Goal: Information Seeking & Learning: Learn about a topic

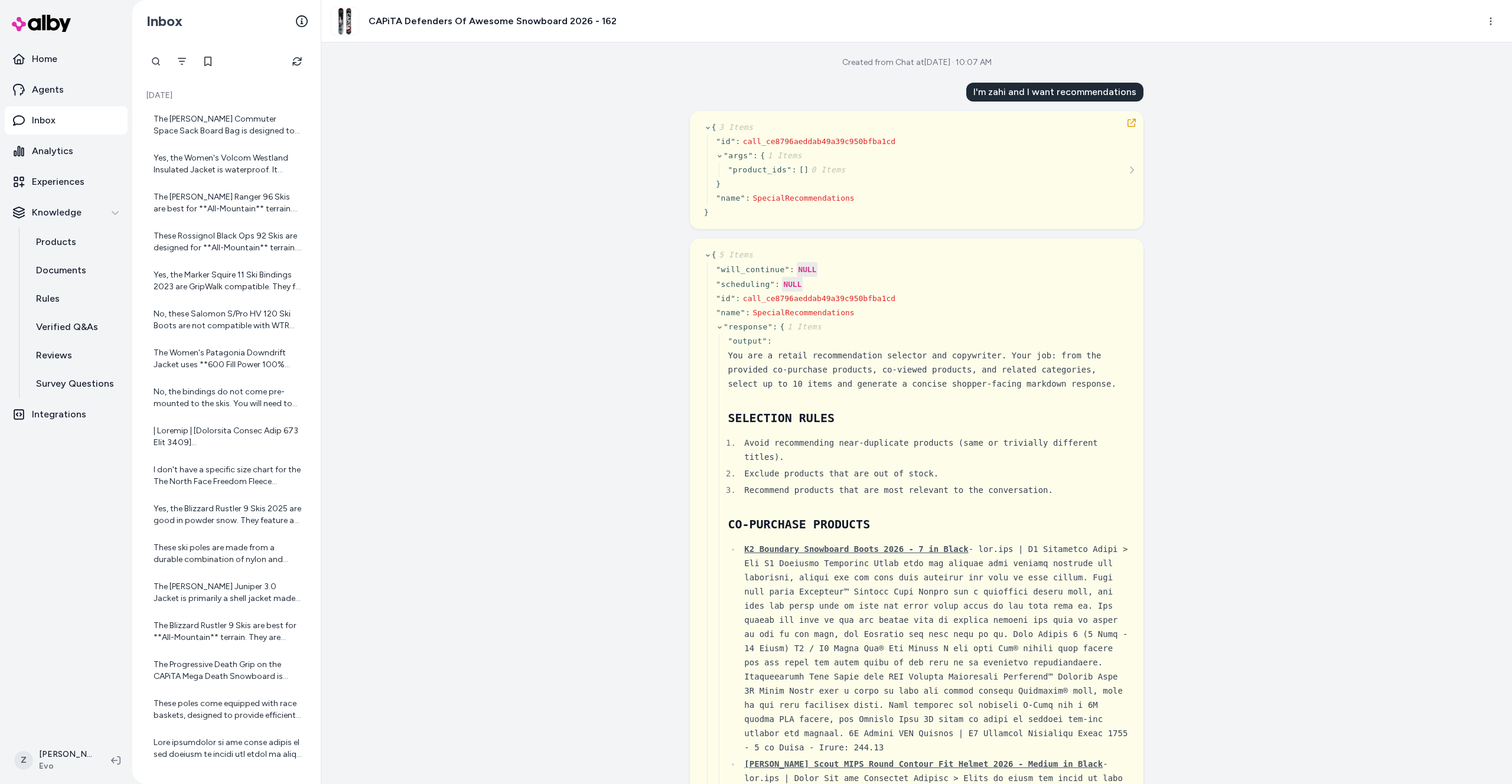
click at [342, 335] on div "Created from Chat at [DATE] · 10:07 AM I'm zahi and I want recommendations { 3 …" at bounding box center [917, 413] width 1191 height 741
click at [630, 254] on div "Created from Chat at [DATE] · 10:07 AM I'm zahi and I want recommendations { 3 …" at bounding box center [917, 413] width 1191 height 741
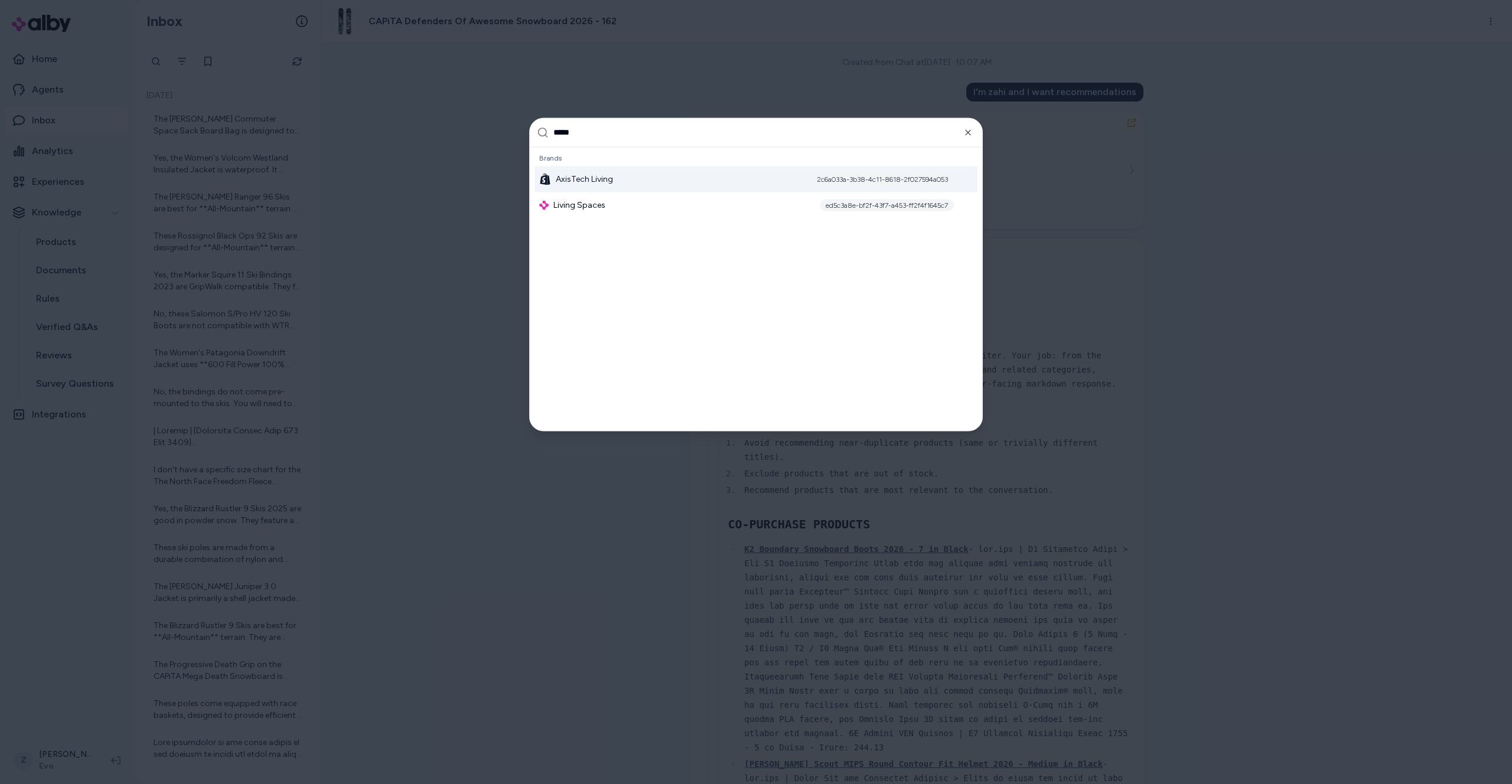
type input "******"
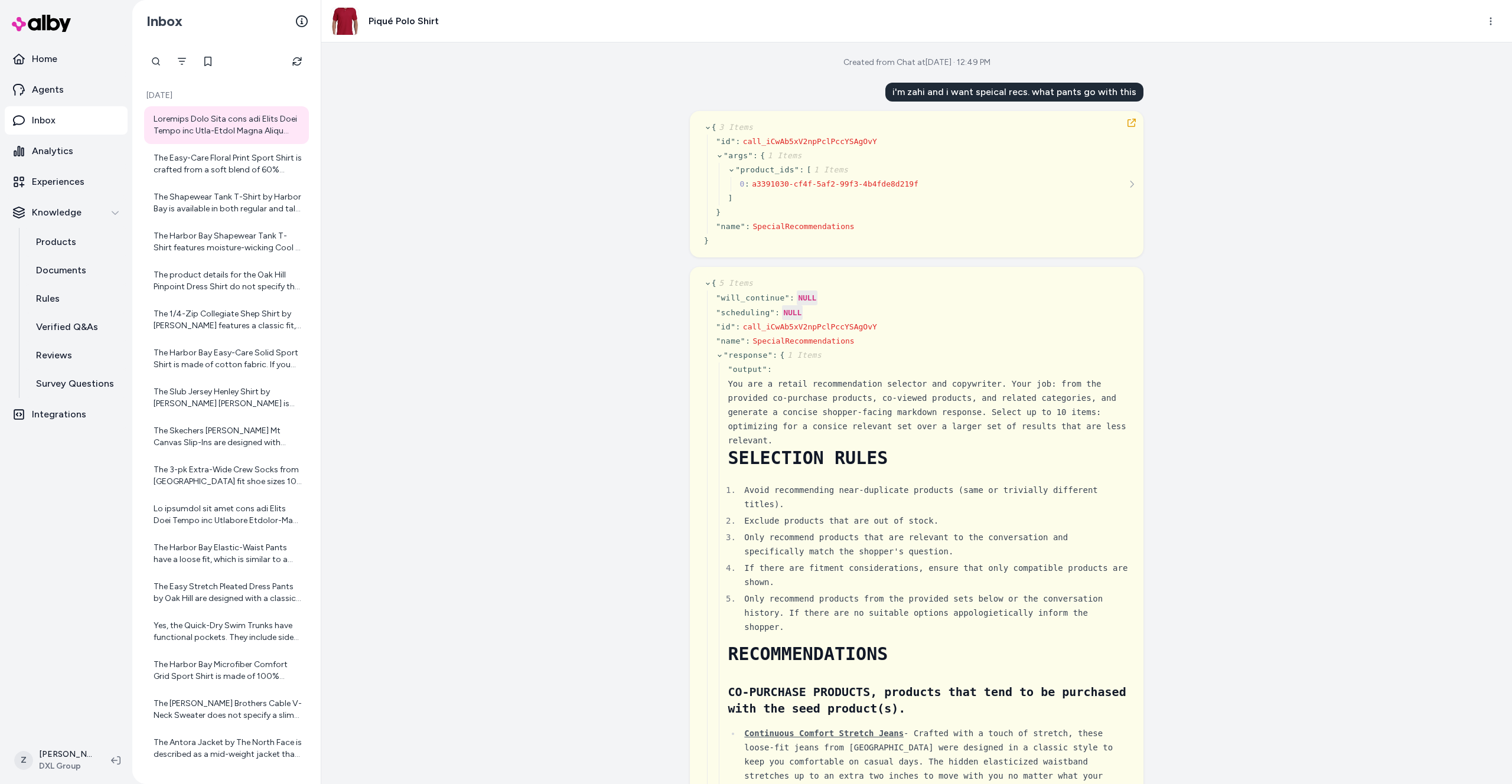
scroll to position [11723, 0]
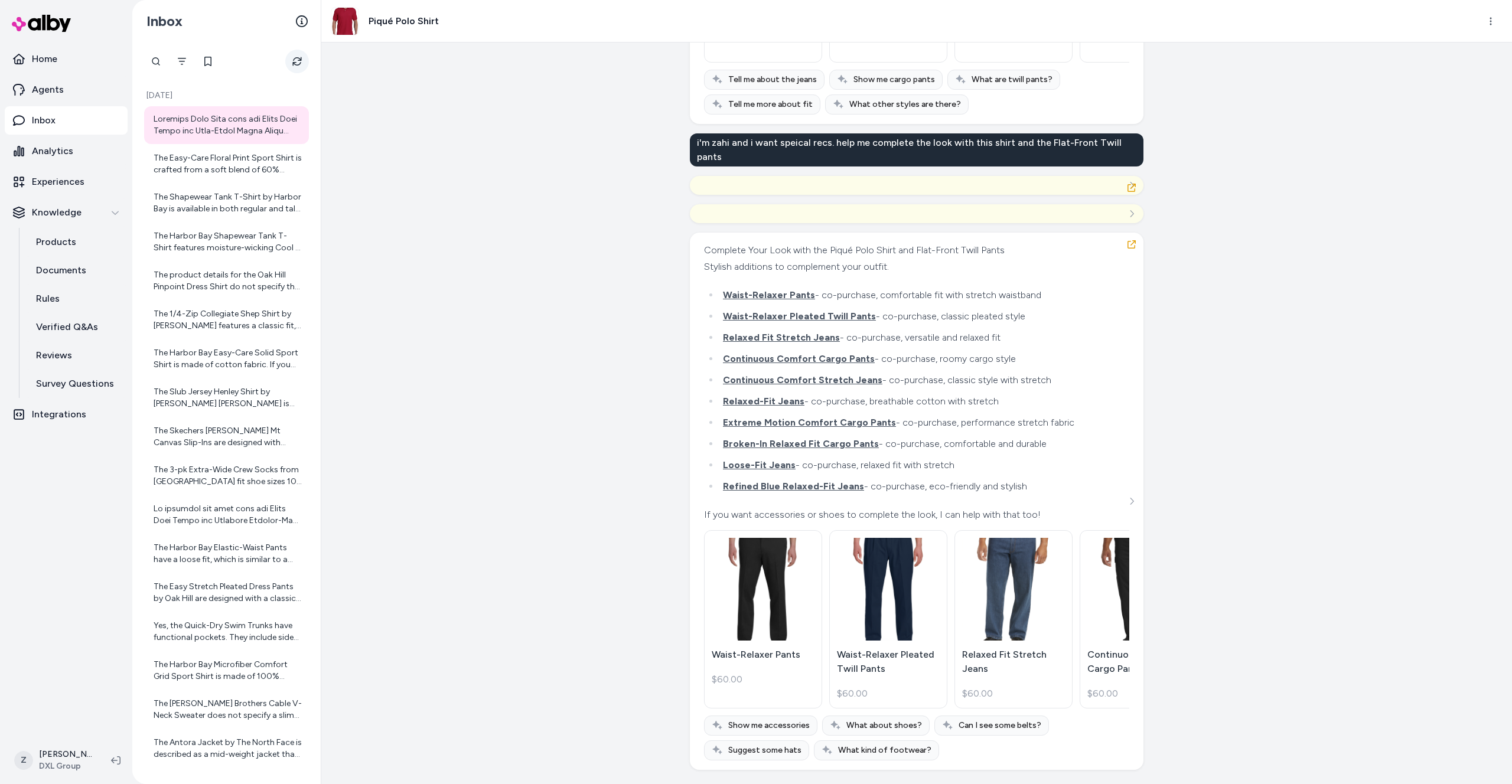
click at [297, 59] on icon "Refresh" at bounding box center [297, 61] width 9 height 9
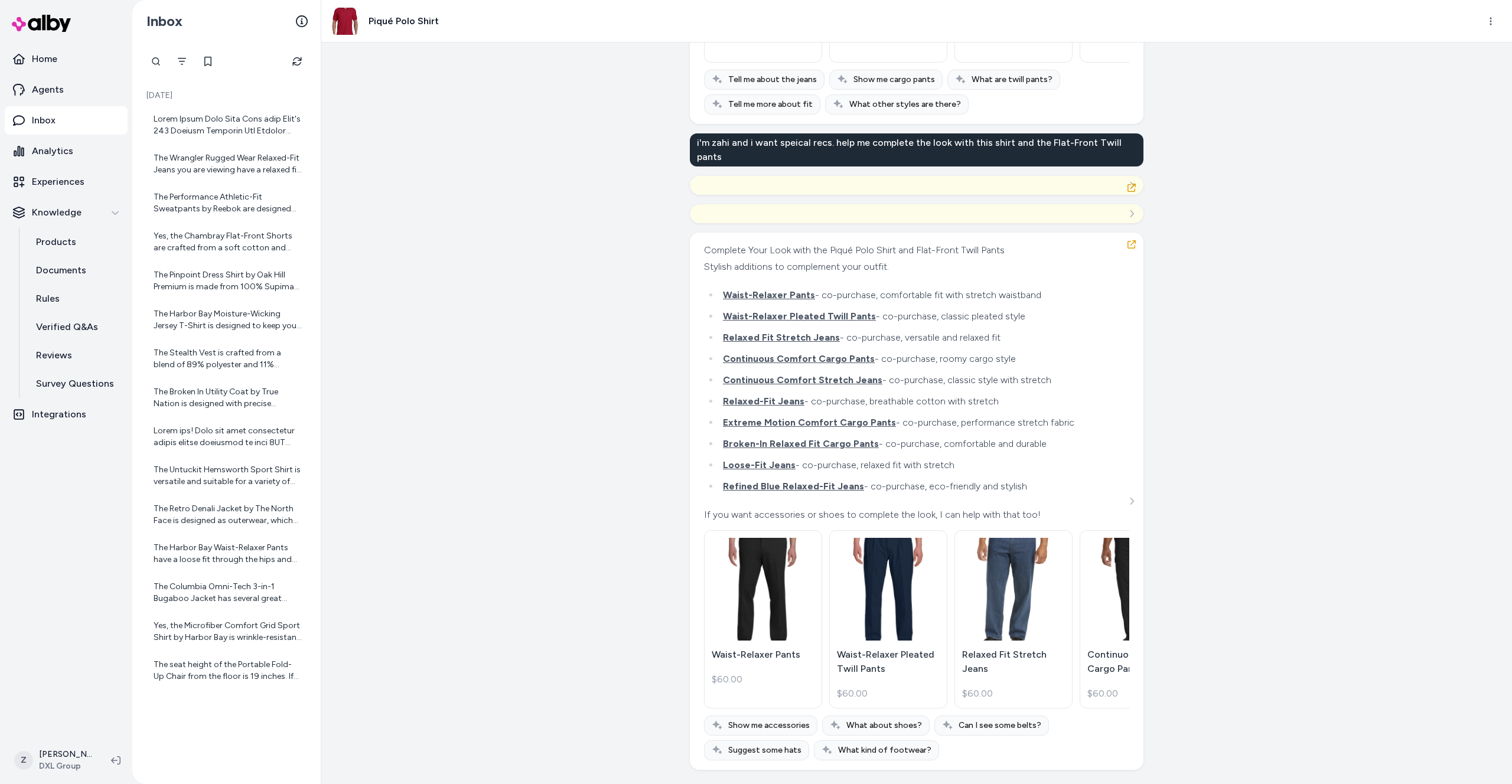
click at [370, 136] on div "Created from Chat at Sep 22, 2025 · 12:49 PM i'm zahi and i want speical recs. …" at bounding box center [917, 413] width 1191 height 741
click at [240, 126] on div at bounding box center [227, 125] width 148 height 24
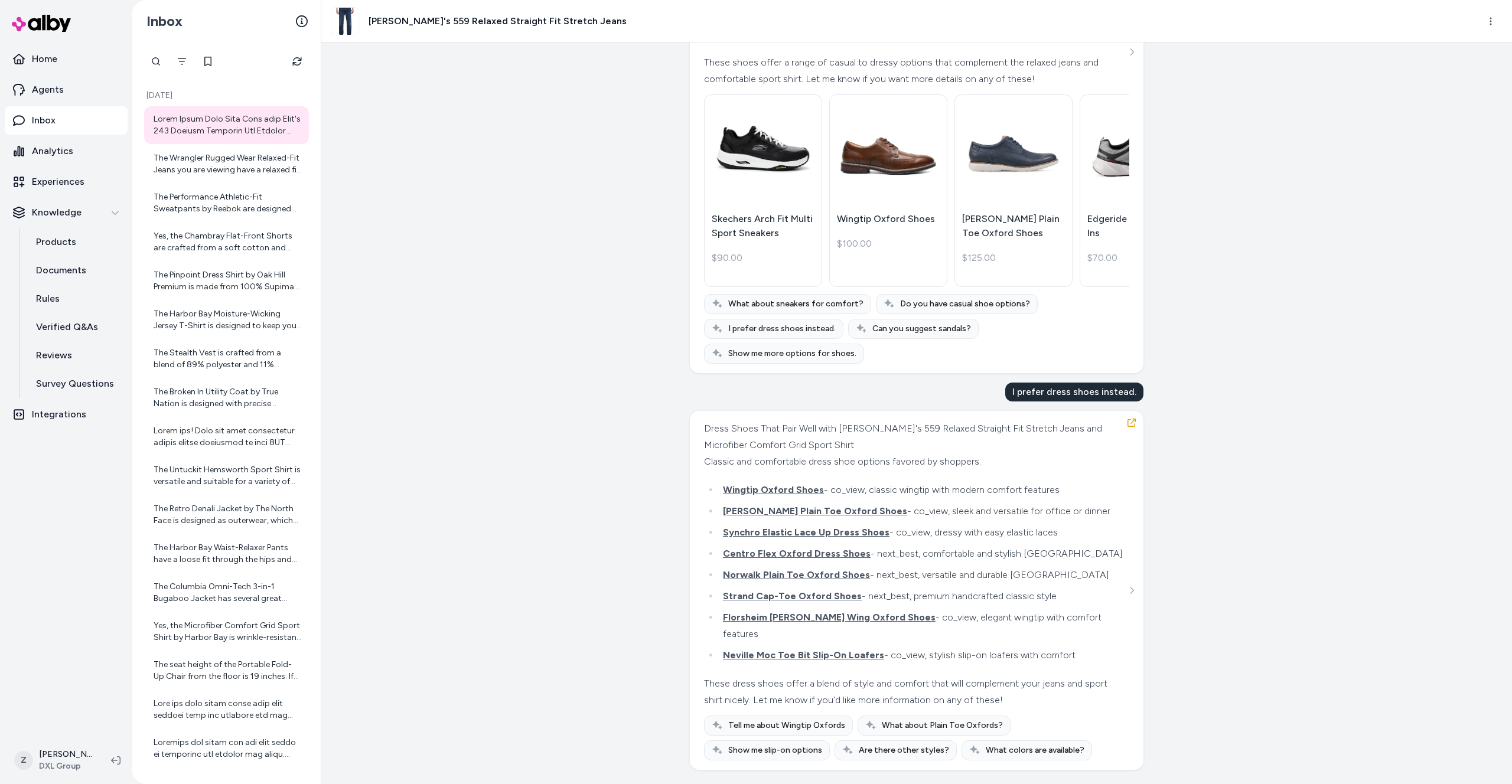
scroll to position [16455, 0]
click at [447, 268] on div "Created from Chat at Sep 23, 2025 · 3:35 PM i'm zahi and i want special recs. w…" at bounding box center [917, 413] width 1191 height 741
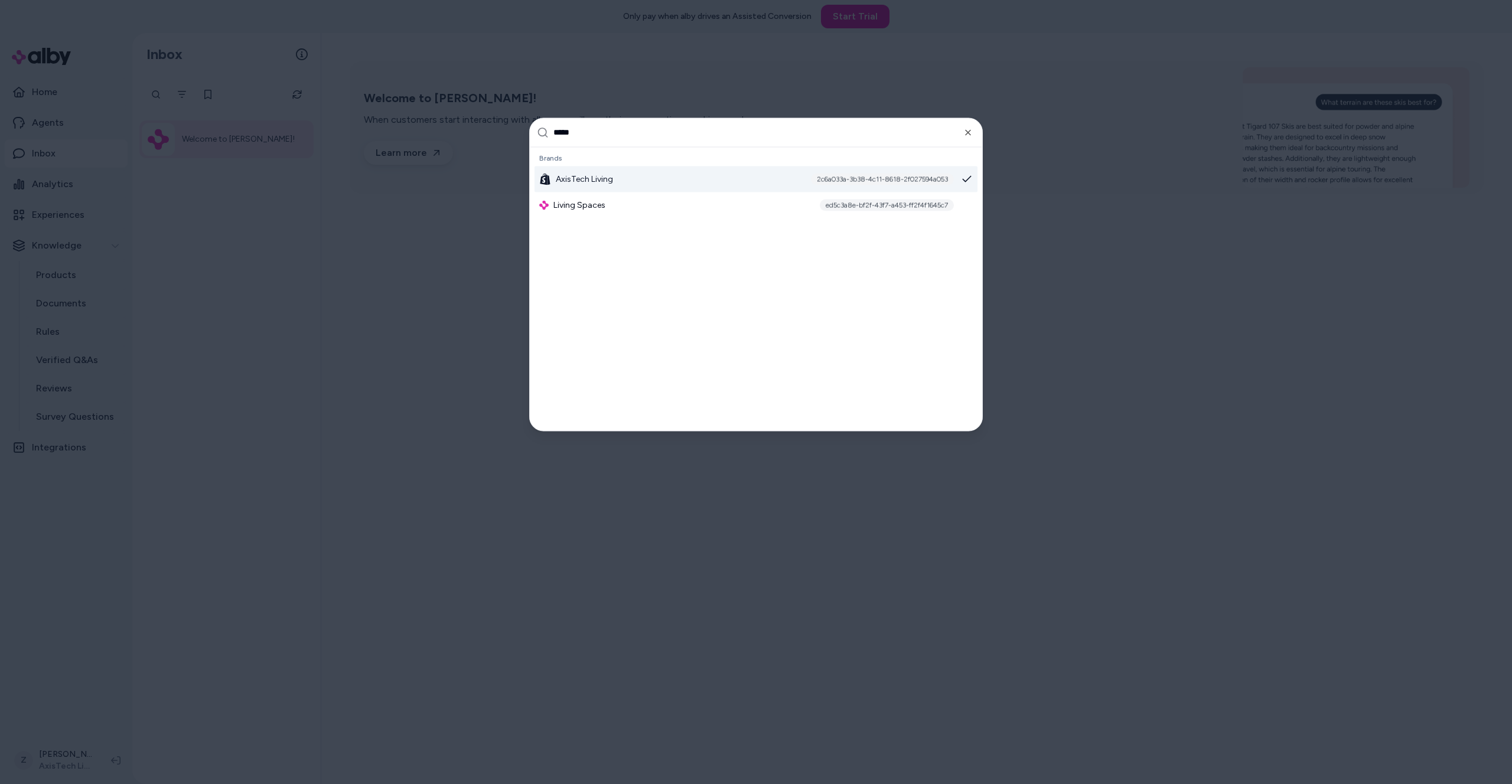
type input "******"
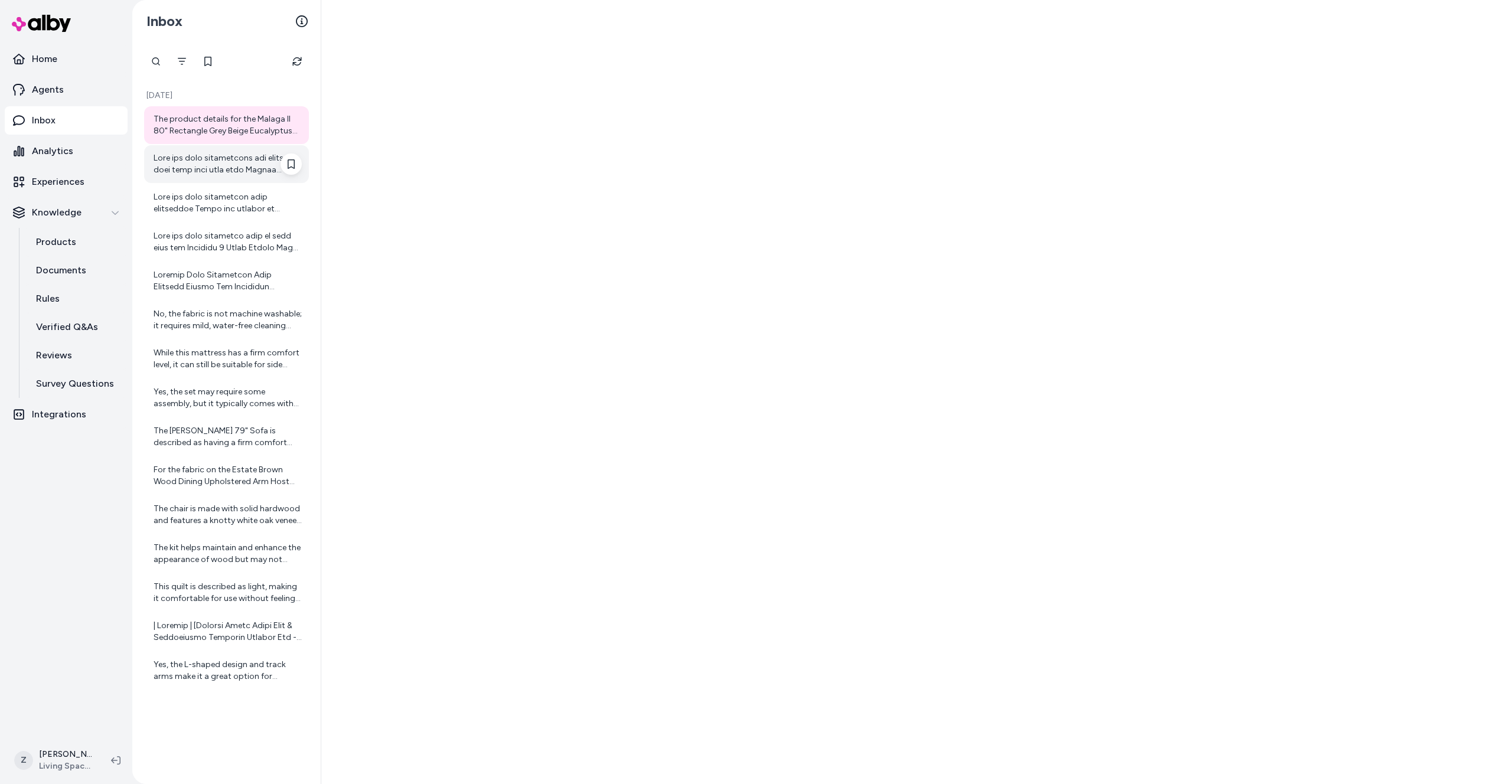
click at [212, 166] on div at bounding box center [227, 163] width 148 height 24
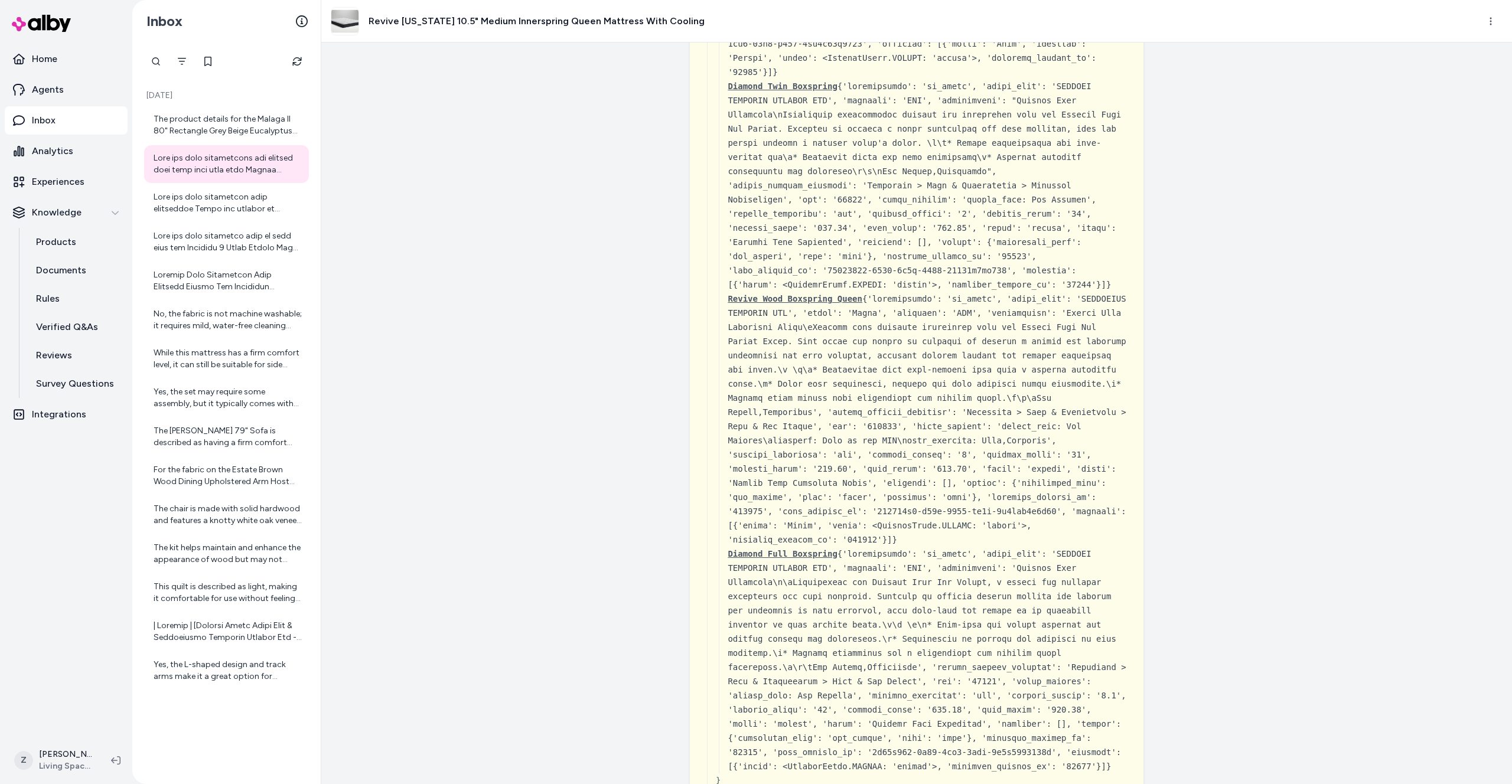
scroll to position [13179, 0]
